Goal: Use online tool/utility

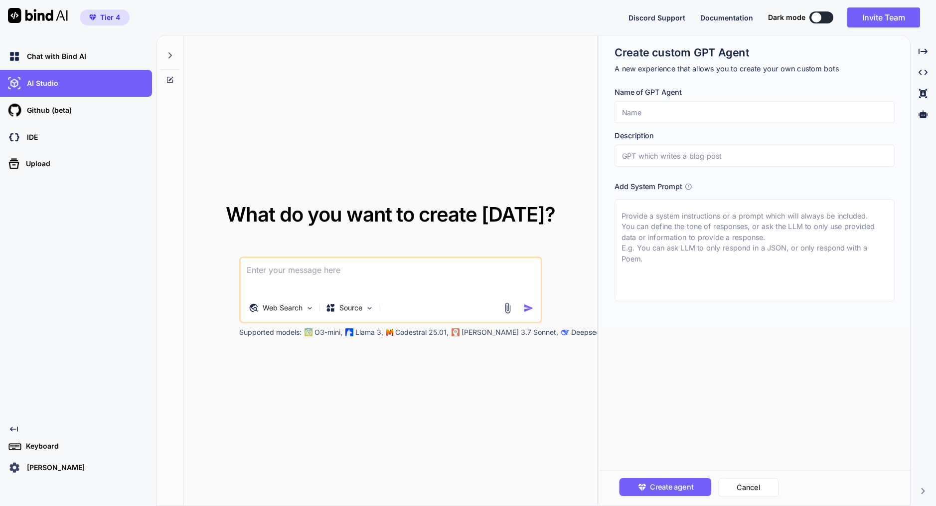
click at [15, 467] on img at bounding box center [14, 467] width 17 height 17
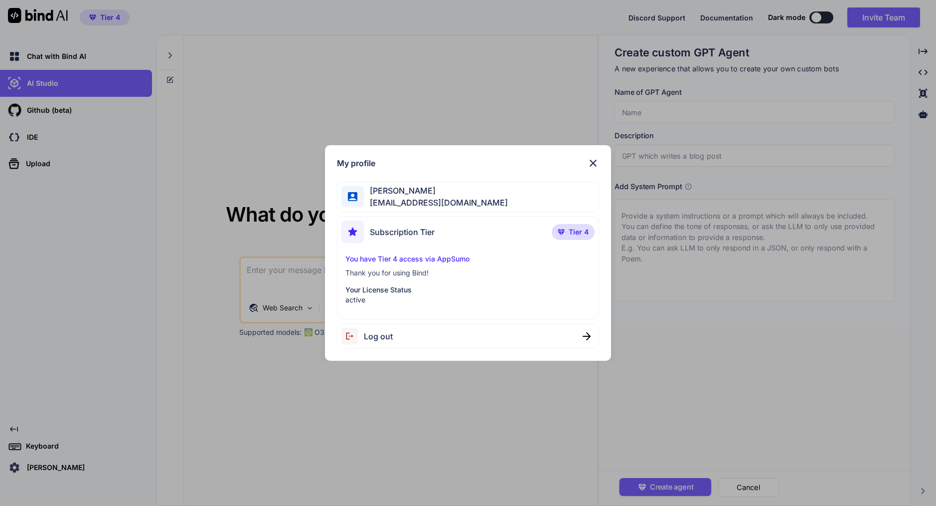
click at [459, 162] on div "My profile" at bounding box center [468, 163] width 262 height 12
click at [592, 160] on img at bounding box center [593, 163] width 12 height 12
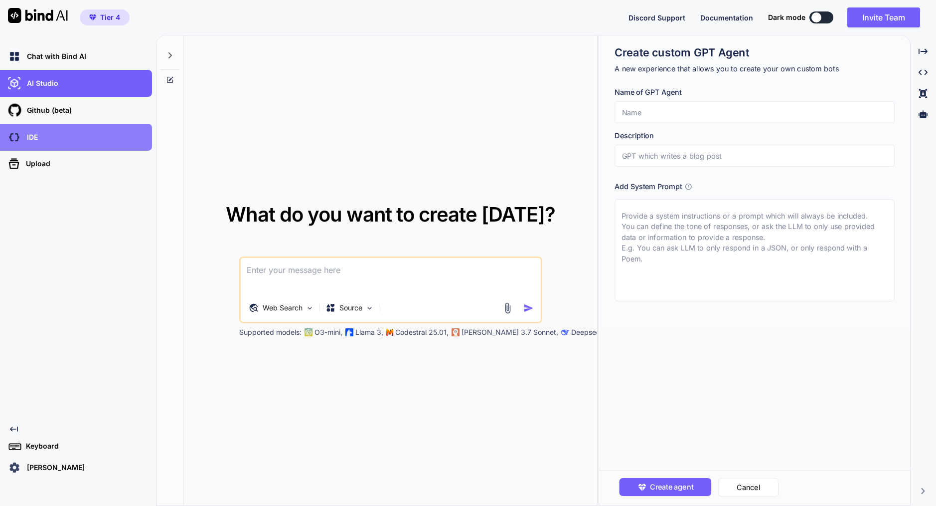
click at [115, 134] on div "IDE" at bounding box center [79, 137] width 146 height 17
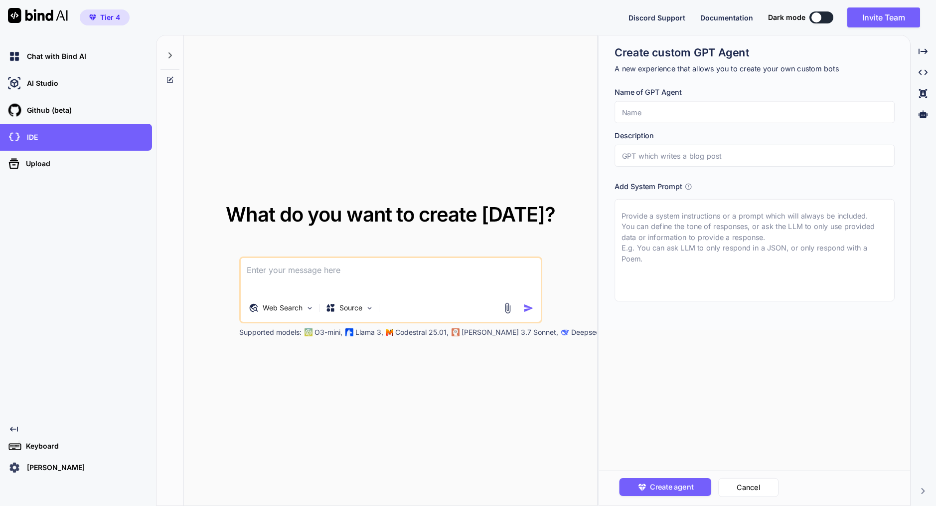
click at [689, 187] on icon at bounding box center [688, 186] width 7 height 7
click at [691, 187] on icon at bounding box center [688, 186] width 7 height 7
click at [678, 156] on input "text" at bounding box center [755, 156] width 280 height 22
click at [671, 112] on input "text" at bounding box center [755, 112] width 280 height 22
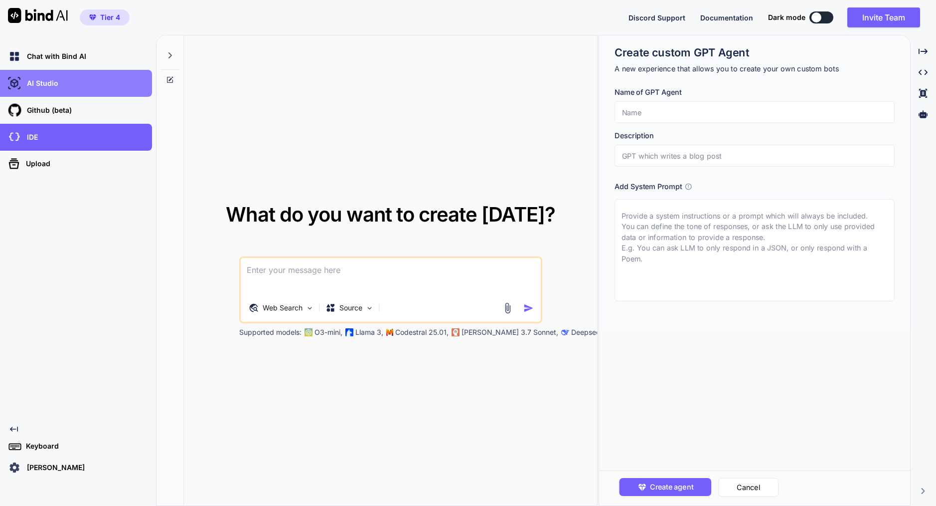
click at [68, 74] on div "AI Studio" at bounding box center [76, 83] width 152 height 27
click at [38, 94] on div "AI Studio" at bounding box center [76, 83] width 152 height 27
click at [38, 81] on p "AI Studio" at bounding box center [40, 83] width 35 height 10
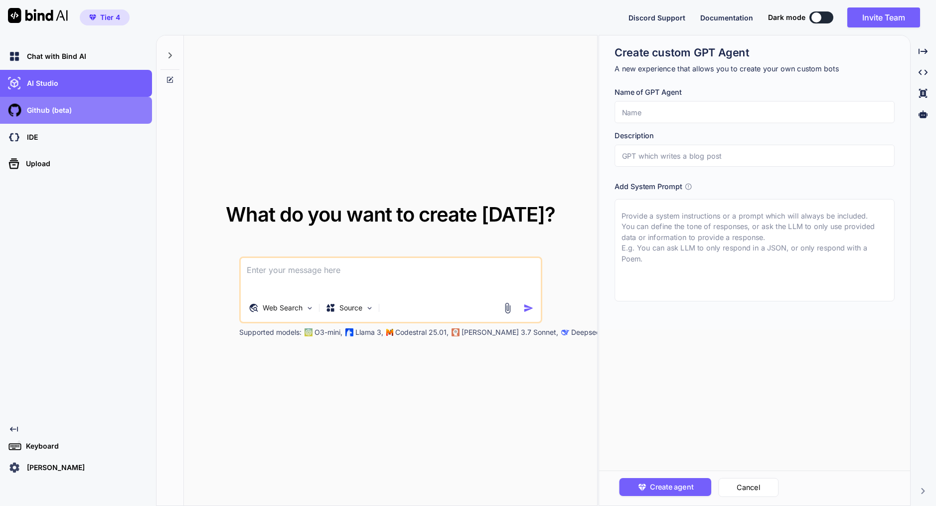
click at [35, 108] on p "Github (beta)" at bounding box center [47, 110] width 49 height 10
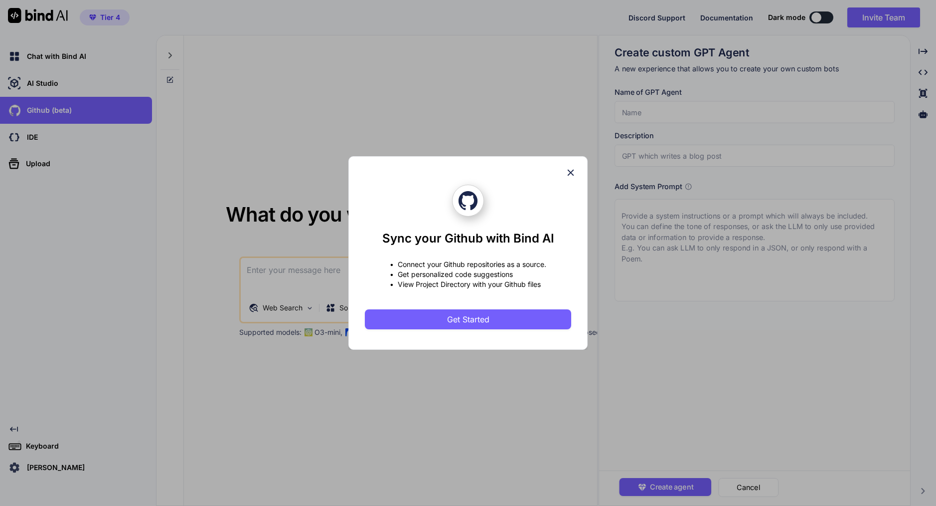
click at [572, 175] on icon at bounding box center [570, 172] width 11 height 11
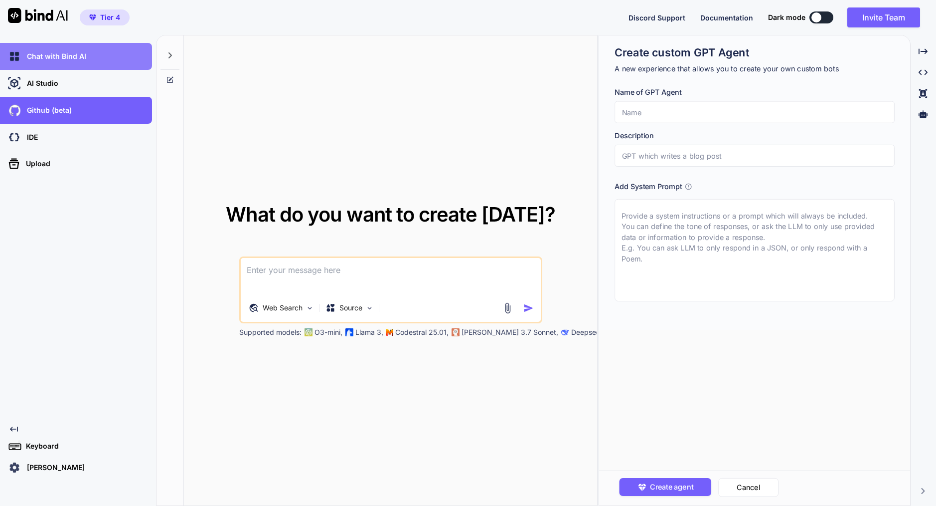
click at [85, 55] on div "Chat with Bind AI" at bounding box center [79, 56] width 146 height 17
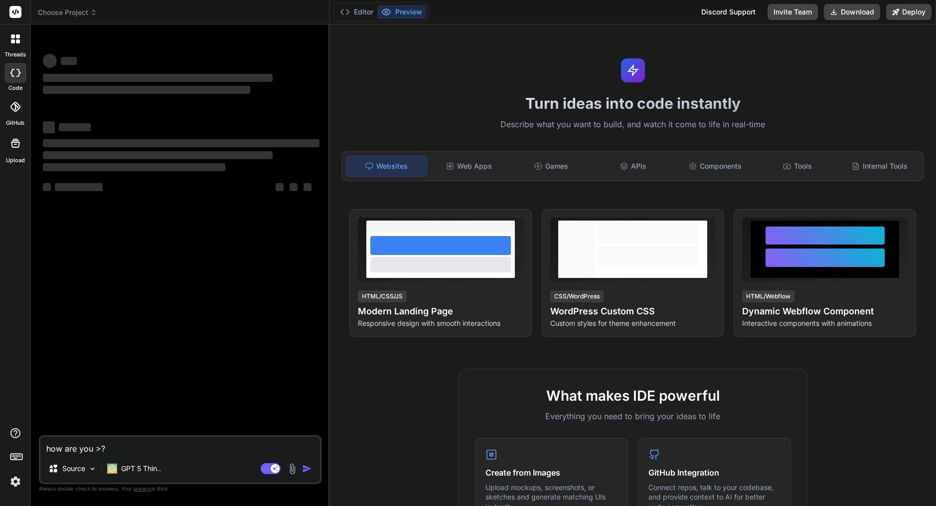
click at [14, 485] on img at bounding box center [15, 481] width 17 height 17
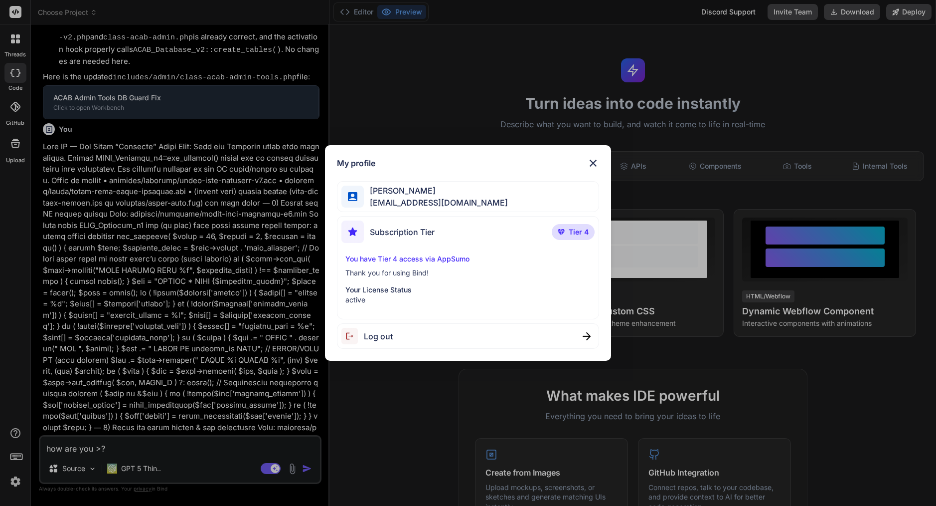
scroll to position [2466, 0]
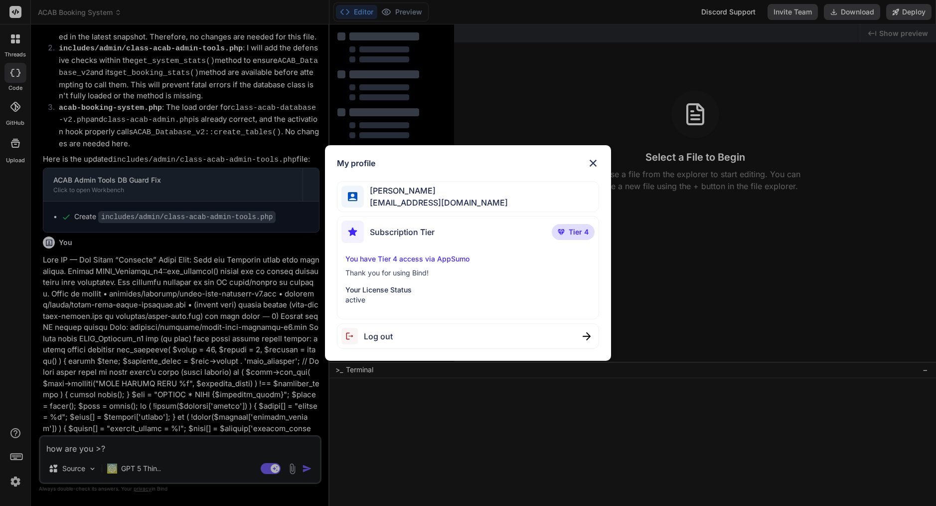
type textarea "x"
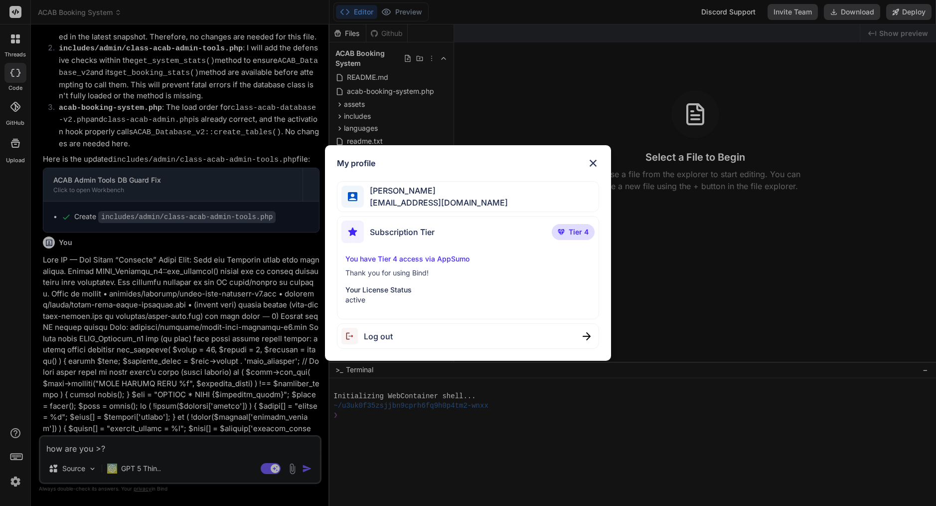
click at [594, 162] on img at bounding box center [593, 163] width 12 height 12
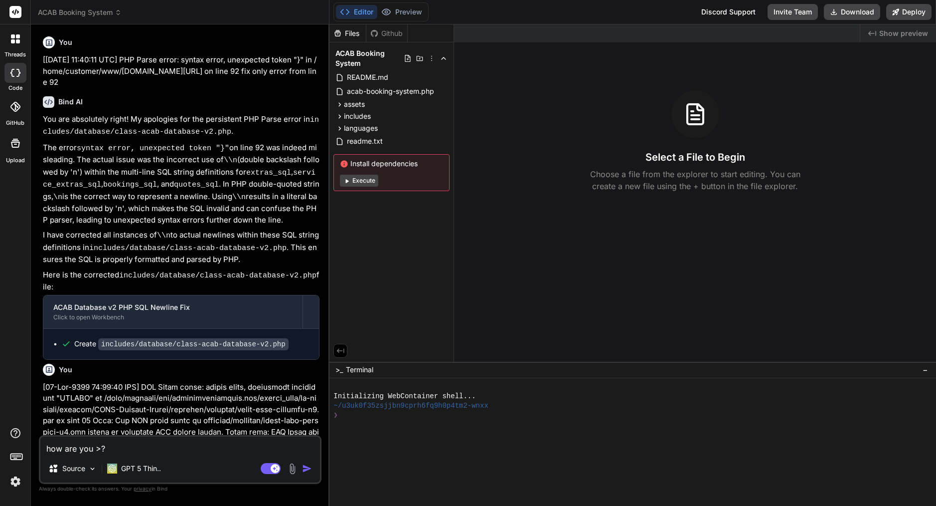
scroll to position [0, 0]
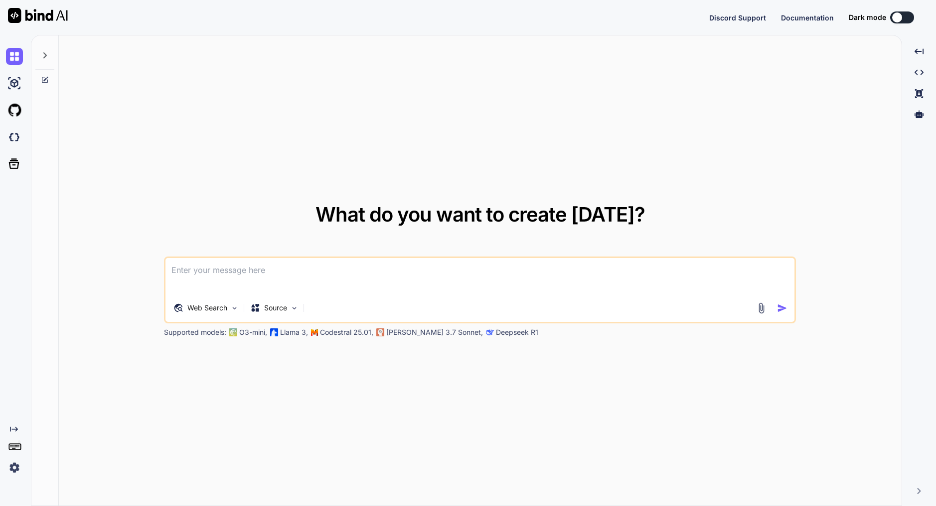
click at [46, 48] on div at bounding box center [44, 52] width 19 height 34
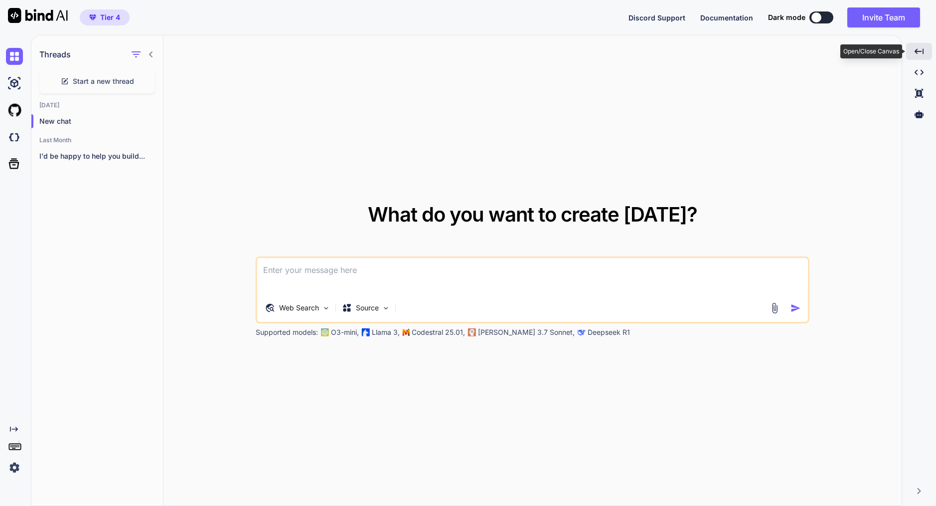
click at [917, 56] on div "Created with Pixso." at bounding box center [920, 51] width 26 height 17
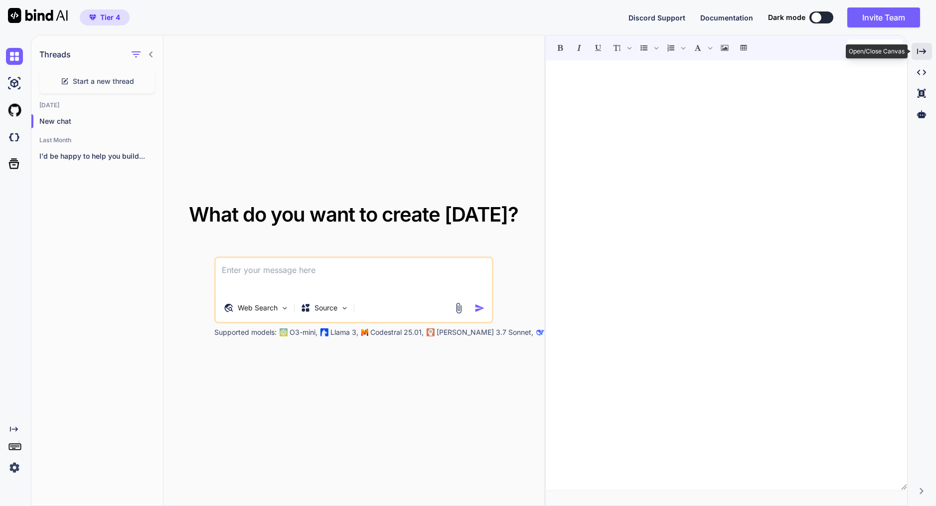
click at [918, 52] on icon at bounding box center [921, 50] width 9 height 5
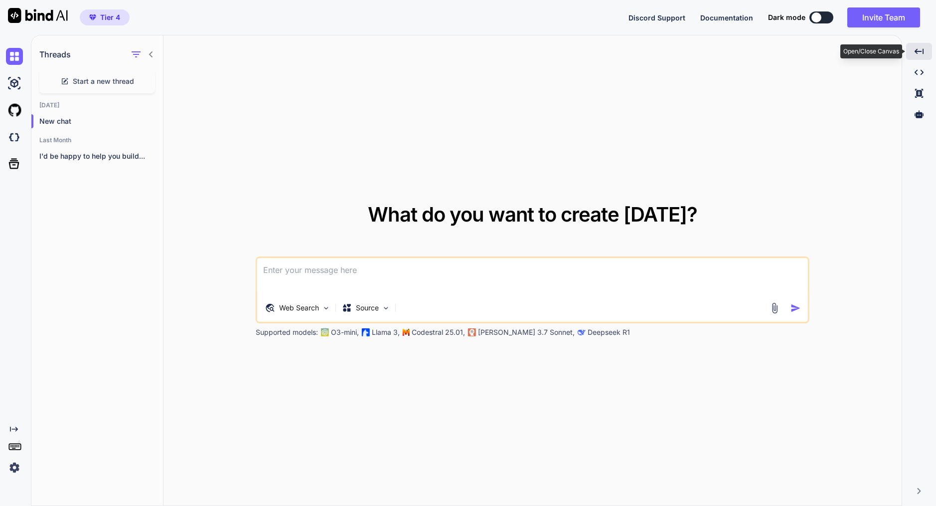
type textarea "x"
click at [14, 135] on img at bounding box center [14, 137] width 17 height 17
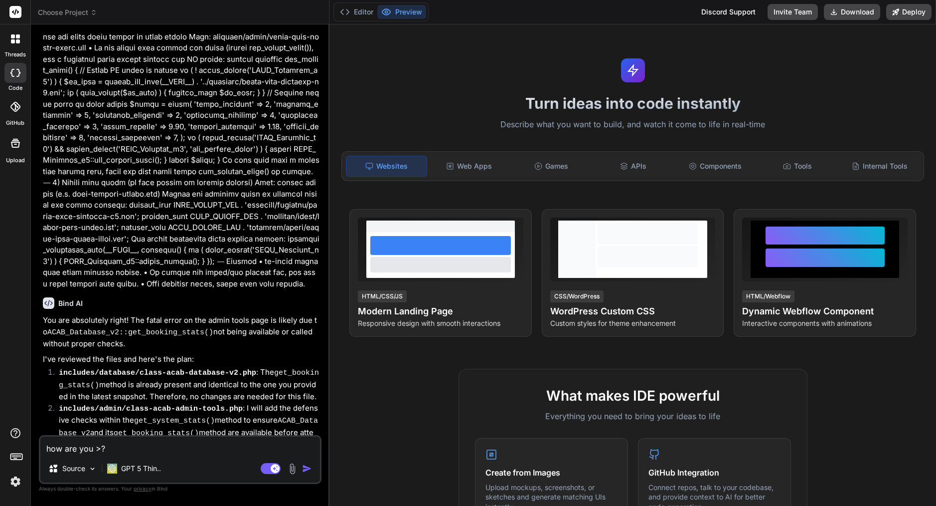
scroll to position [2466, 0]
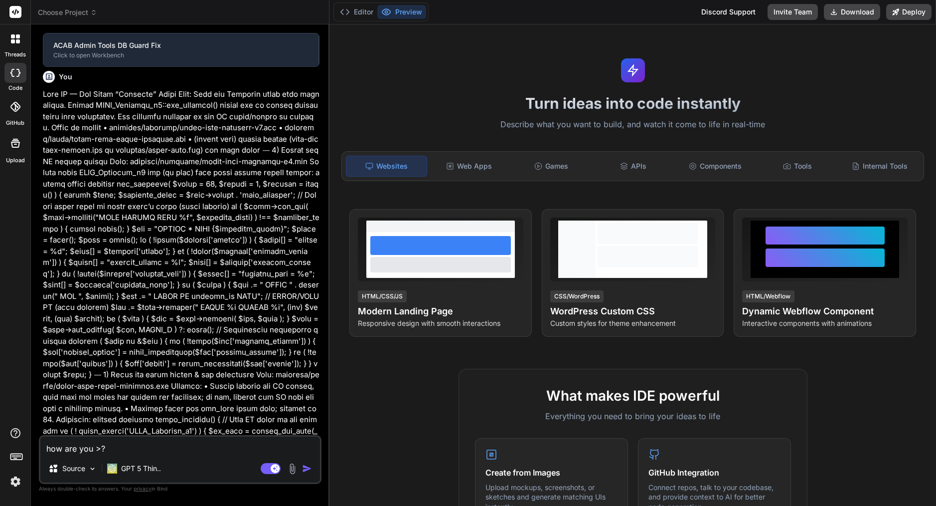
type textarea "x"
